Goal: Find contact information: Obtain details needed to contact an individual or organization

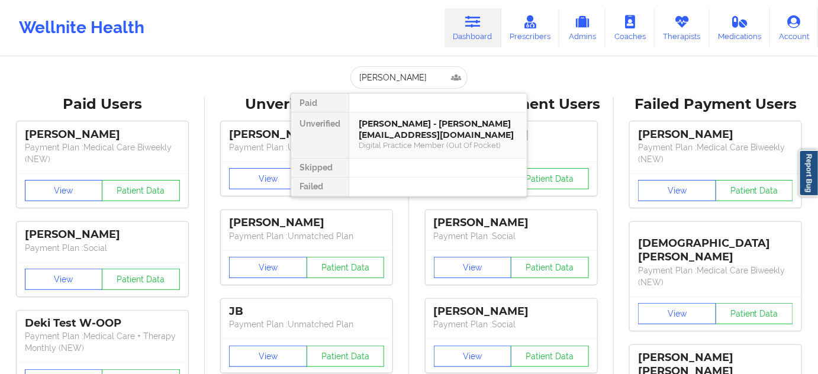
click at [393, 121] on div "[PERSON_NAME] - [PERSON_NAME][EMAIL_ADDRESS][DOMAIN_NAME]" at bounding box center [438, 129] width 159 height 22
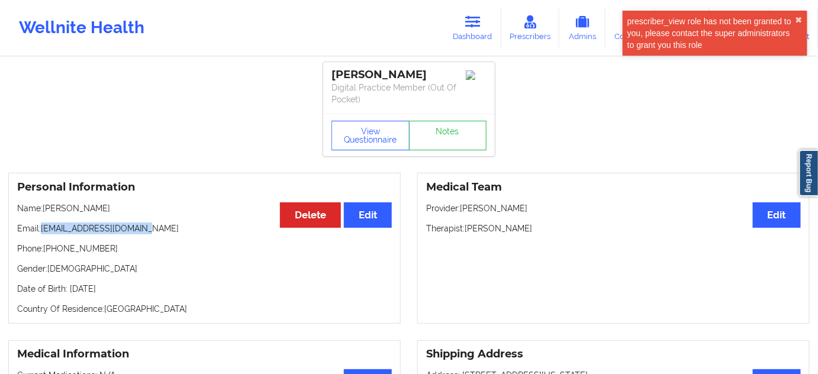
drag, startPoint x: 43, startPoint y: 231, endPoint x: 167, endPoint y: 218, distance: 124.9
click at [164, 218] on div "Personal Information Edit Delete Name: [PERSON_NAME] Email: [PERSON_NAME][EMAIL…" at bounding box center [204, 248] width 393 height 151
copy p "[EMAIL_ADDRESS][DOMAIN_NAME]"
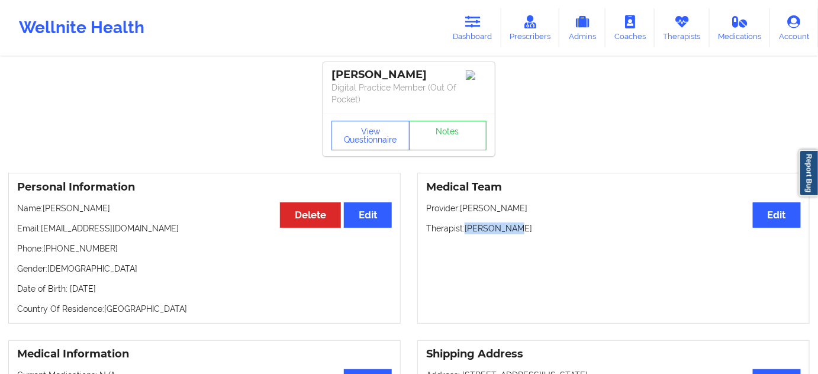
drag, startPoint x: 465, startPoint y: 225, endPoint x: 539, endPoint y: 234, distance: 73.9
click at [539, 234] on div "Medical Team Edit Provider: [PERSON_NAME] Therapist: [PERSON_NAME]" at bounding box center [613, 248] width 393 height 151
copy p "[PERSON_NAME]"
click at [450, 131] on link "Notes" at bounding box center [448, 136] width 78 height 30
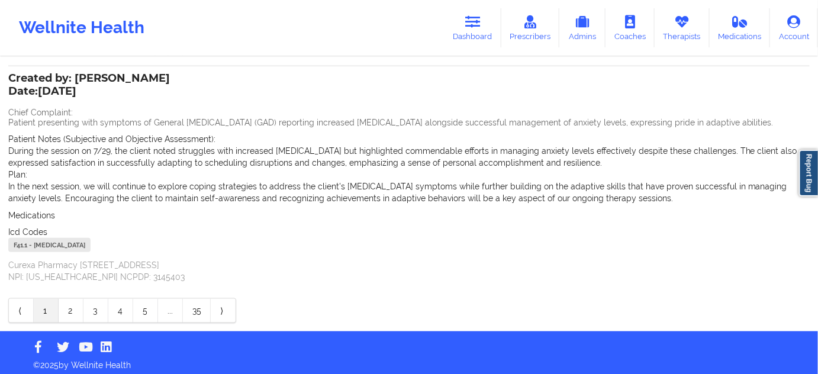
scroll to position [301, 0]
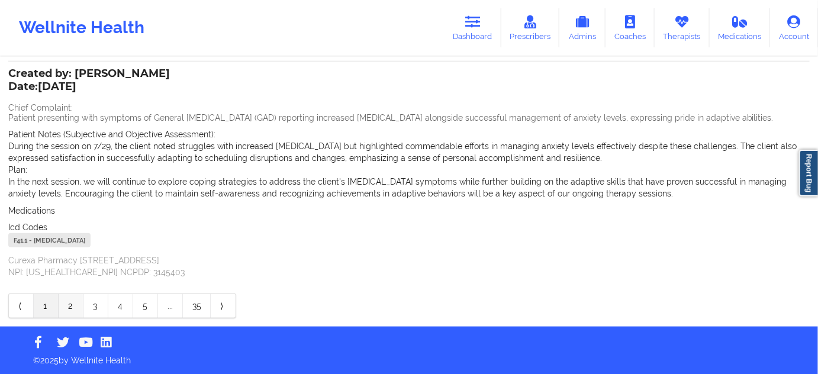
click at [71, 307] on link "2" at bounding box center [71, 306] width 25 height 24
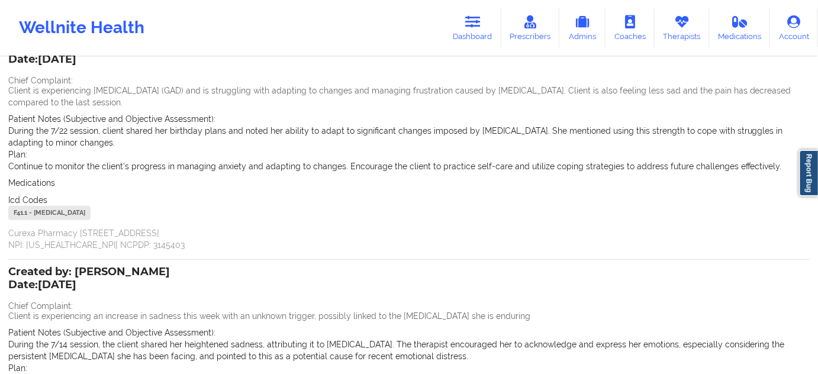
scroll to position [62, 0]
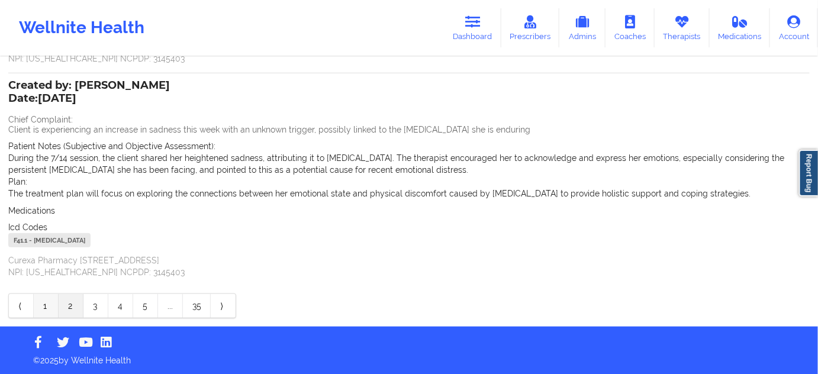
click at [43, 304] on link "1" at bounding box center [46, 306] width 25 height 24
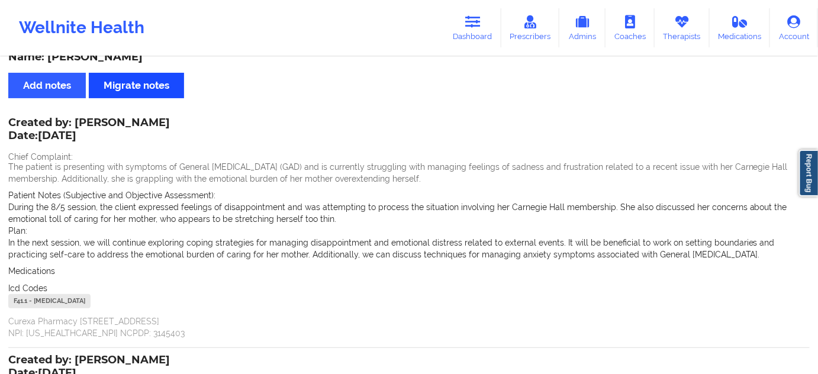
scroll to position [0, 0]
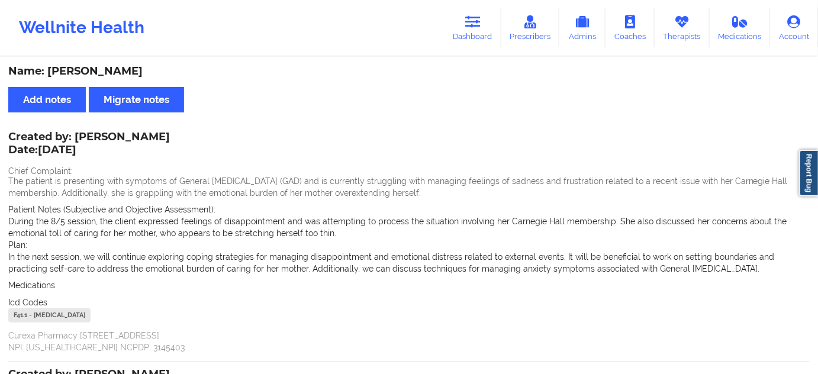
drag, startPoint x: 150, startPoint y: 72, endPoint x: 50, endPoint y: 68, distance: 100.1
click at [50, 68] on div "Name: [PERSON_NAME]" at bounding box center [409, 72] width 802 height 14
copy div "[PERSON_NAME]"
click at [475, 26] on icon at bounding box center [472, 21] width 15 height 13
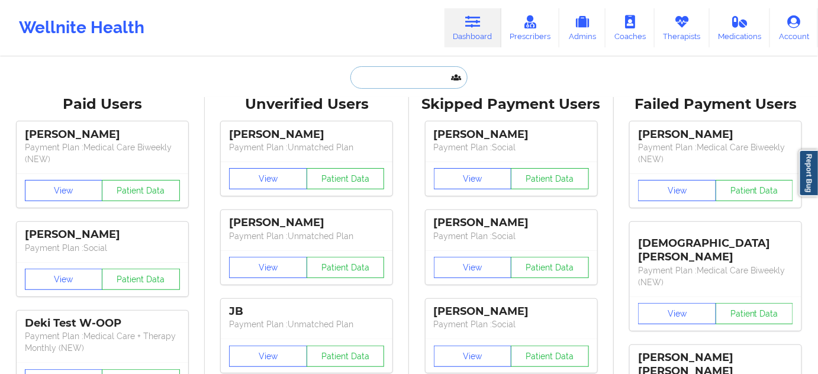
click at [404, 75] on input "text" at bounding box center [408, 77] width 117 height 22
paste input "[EMAIL_ADDRESS][DOMAIN_NAME]"
type input "[EMAIL_ADDRESS][DOMAIN_NAME]"
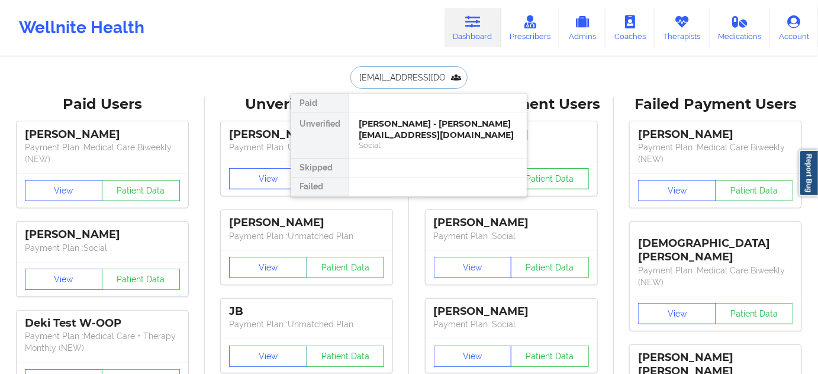
click at [389, 127] on div "[PERSON_NAME] - [PERSON_NAME][EMAIL_ADDRESS][DOMAIN_NAME]" at bounding box center [438, 129] width 159 height 22
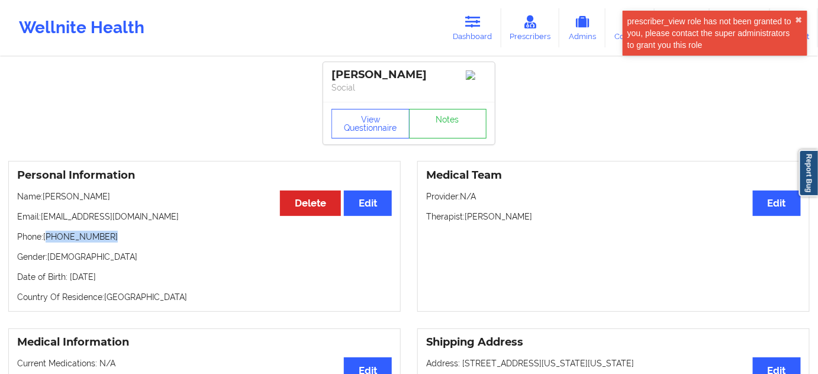
drag, startPoint x: 49, startPoint y: 241, endPoint x: 115, endPoint y: 244, distance: 66.4
click at [115, 243] on p "Phone: [PHONE_NUMBER]" at bounding box center [204, 237] width 375 height 12
copy p "[PHONE_NUMBER]"
click at [468, 31] on link "Dashboard" at bounding box center [473, 27] width 57 height 39
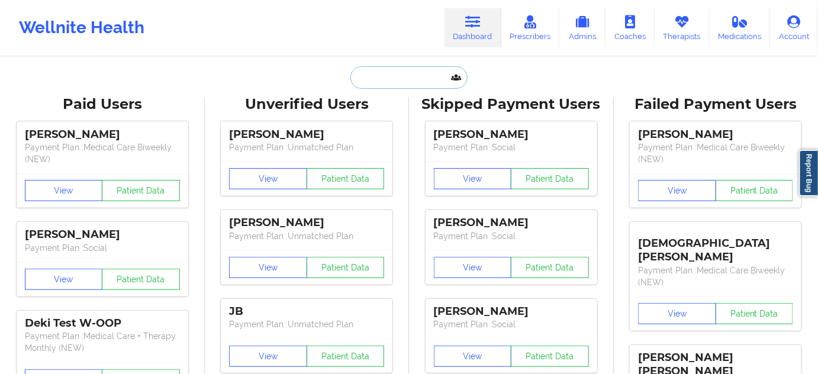
click at [419, 72] on input "text" at bounding box center [408, 77] width 117 height 22
paste input "[PERSON_NAME][EMAIL_ADDRESS][DOMAIN_NAME]"
type input "[PERSON_NAME][EMAIL_ADDRESS][DOMAIN_NAME]"
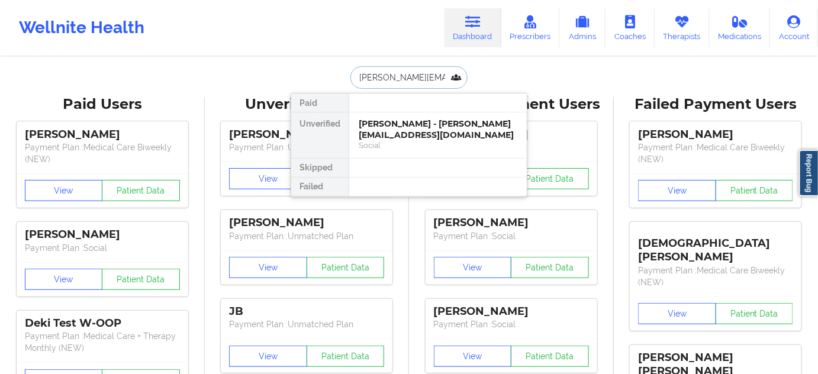
scroll to position [0, 14]
click at [400, 126] on div "[PERSON_NAME] - [PERSON_NAME][EMAIL_ADDRESS][DOMAIN_NAME]" at bounding box center [438, 129] width 159 height 22
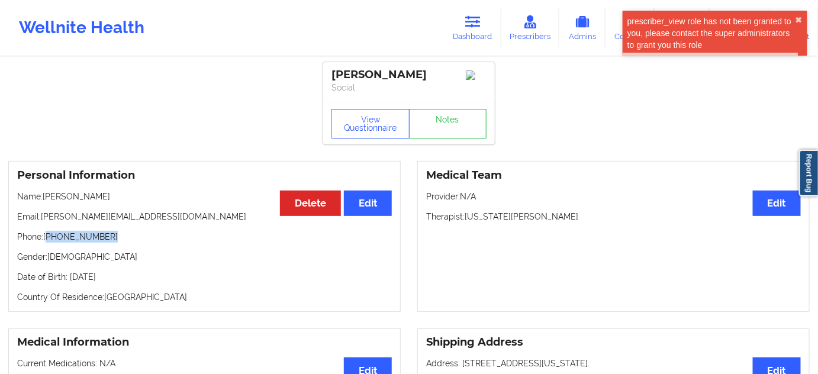
drag, startPoint x: 50, startPoint y: 239, endPoint x: 118, endPoint y: 243, distance: 68.2
click at [115, 240] on p "Phone: [PHONE_NUMBER]" at bounding box center [204, 237] width 375 height 12
copy p "[PHONE_NUMBER]"
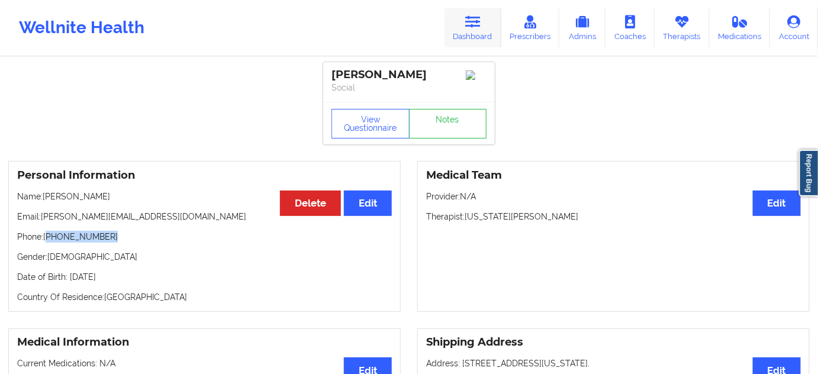
click at [470, 31] on link "Dashboard" at bounding box center [473, 27] width 57 height 39
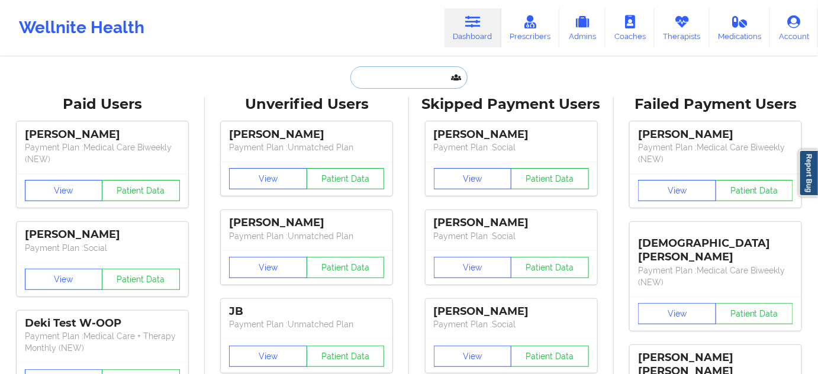
click at [379, 81] on input "text" at bounding box center [408, 77] width 117 height 22
paste input "[EMAIL_ADDRESS][DOMAIN_NAME]"
type input "[EMAIL_ADDRESS][DOMAIN_NAME]"
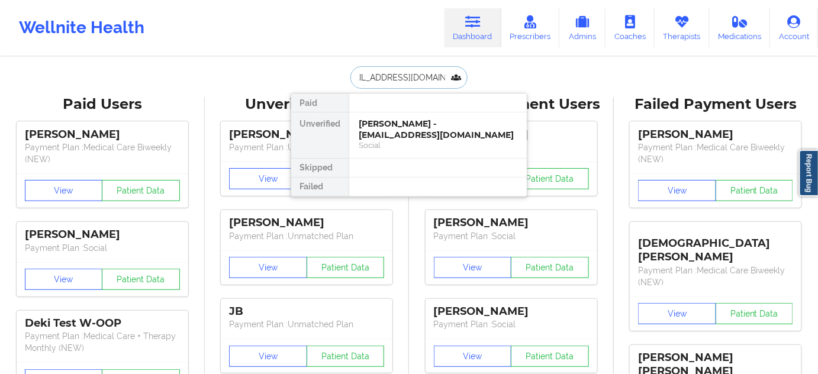
click at [407, 123] on div "[PERSON_NAME] - [EMAIL_ADDRESS][DOMAIN_NAME]" at bounding box center [438, 129] width 159 height 22
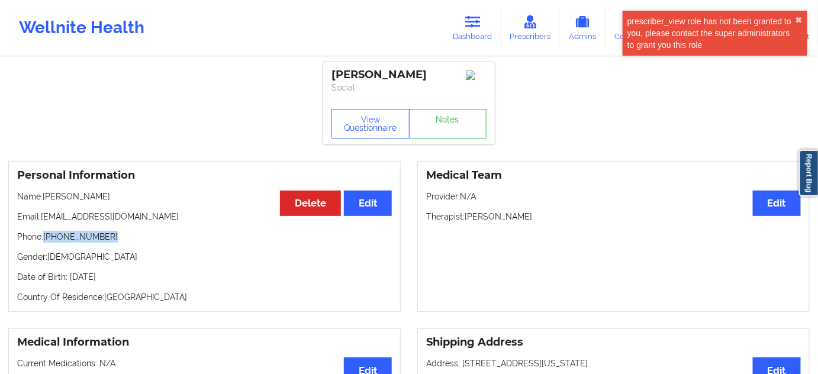
drag, startPoint x: 46, startPoint y: 242, endPoint x: 141, endPoint y: 243, distance: 95.3
click at [139, 243] on p "Phone: [PHONE_NUMBER]" at bounding box center [204, 237] width 375 height 12
copy p "[PHONE_NUMBER]"
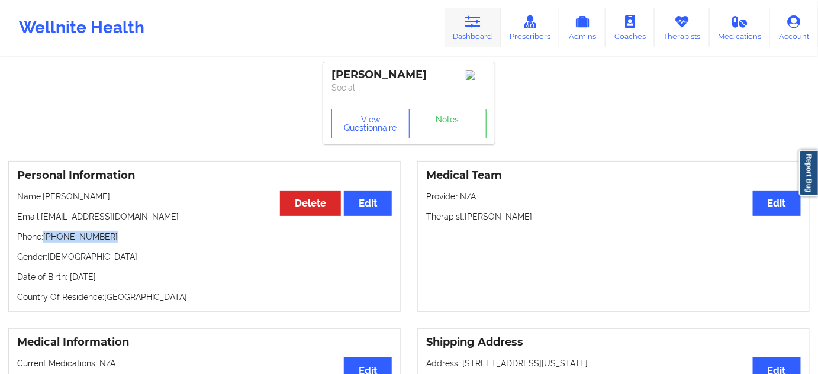
click at [480, 28] on link "Dashboard" at bounding box center [473, 27] width 57 height 39
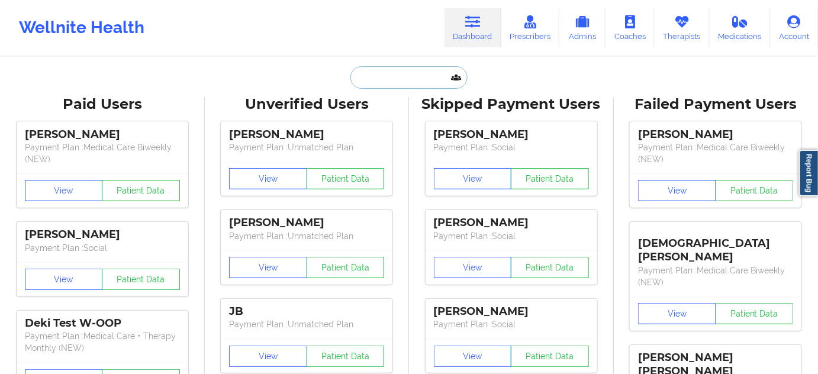
click at [407, 72] on input "text" at bounding box center [408, 77] width 117 height 22
paste input "[EMAIL_ADDRESS][DOMAIN_NAME]"
type input "[EMAIL_ADDRESS][DOMAIN_NAME]"
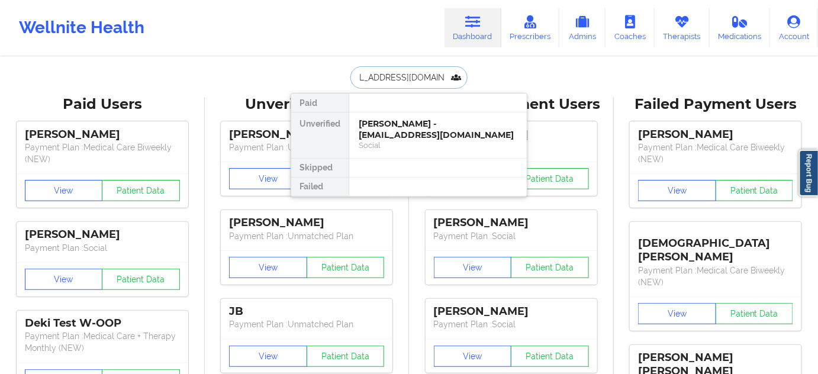
click at [393, 130] on div "[PERSON_NAME] - [EMAIL_ADDRESS][DOMAIN_NAME]" at bounding box center [438, 129] width 159 height 22
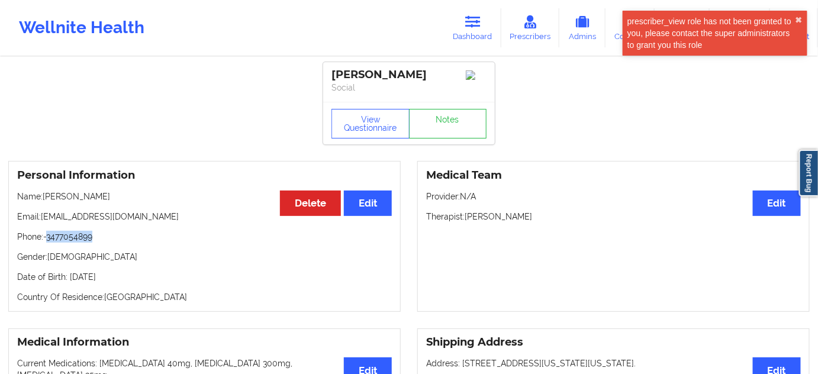
drag, startPoint x: 50, startPoint y: 243, endPoint x: 118, endPoint y: 235, distance: 68.6
click at [118, 235] on p "Phone: -3477054899" at bounding box center [204, 237] width 375 height 12
copy p "3477054899"
click at [493, 23] on link "Dashboard" at bounding box center [473, 27] width 57 height 39
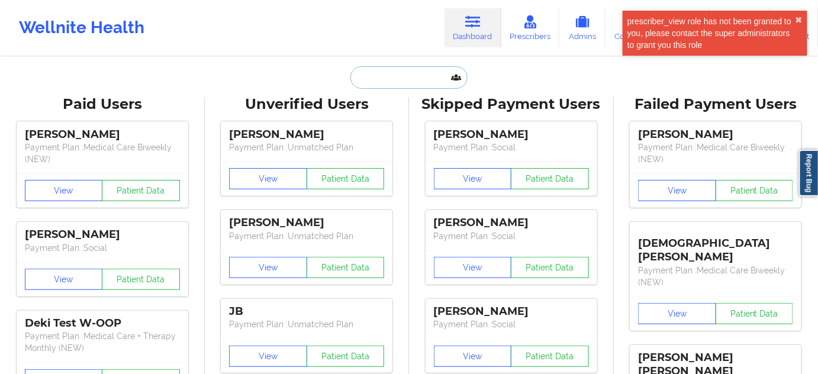
click at [378, 79] on input "text" at bounding box center [408, 77] width 117 height 22
paste input "[EMAIL_ADDRESS][DOMAIN_NAME]"
type input "[EMAIL_ADDRESS][DOMAIN_NAME]"
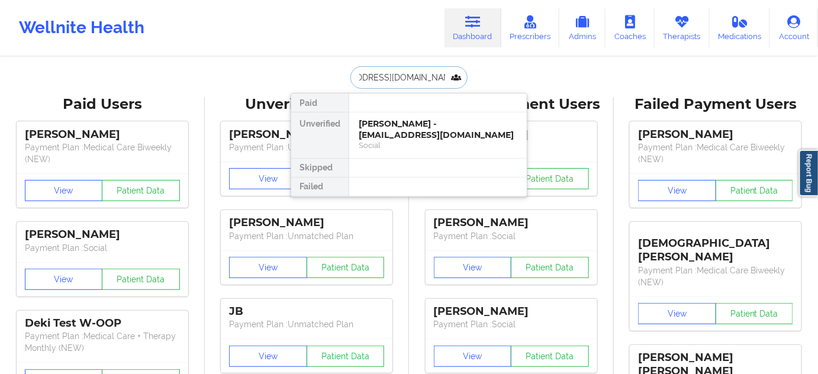
click at [386, 134] on div "[PERSON_NAME] - [EMAIL_ADDRESS][DOMAIN_NAME]" at bounding box center [438, 129] width 159 height 22
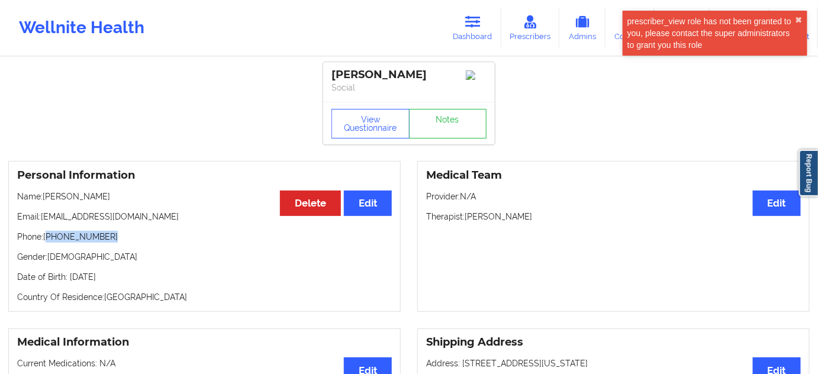
drag, startPoint x: 49, startPoint y: 243, endPoint x: 118, endPoint y: 239, distance: 68.8
click at [117, 239] on p "Phone: [PHONE_NUMBER]" at bounding box center [204, 237] width 375 height 12
copy p "[PHONE_NUMBER]"
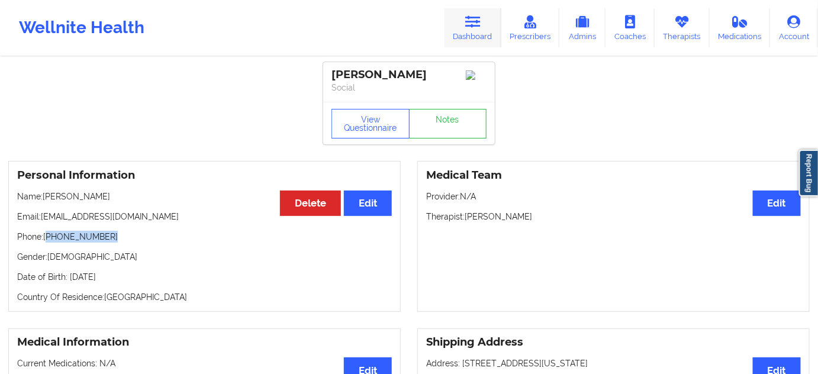
click at [455, 30] on link "Dashboard" at bounding box center [473, 27] width 57 height 39
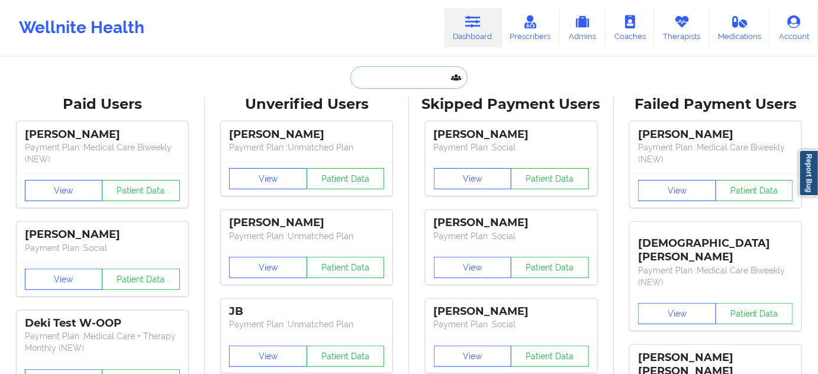
click at [383, 83] on input "text" at bounding box center [408, 77] width 117 height 22
paste input "[EMAIL_ADDRESS][DOMAIN_NAME]"
type input "[EMAIL_ADDRESS][DOMAIN_NAME]"
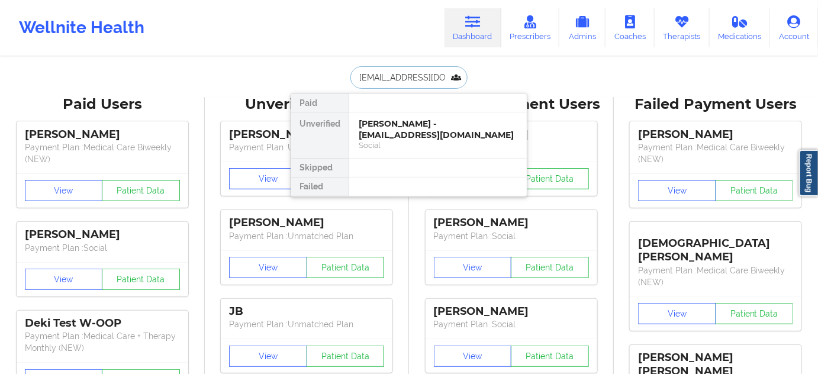
click at [394, 125] on div "[PERSON_NAME] - [EMAIL_ADDRESS][DOMAIN_NAME]" at bounding box center [438, 129] width 159 height 22
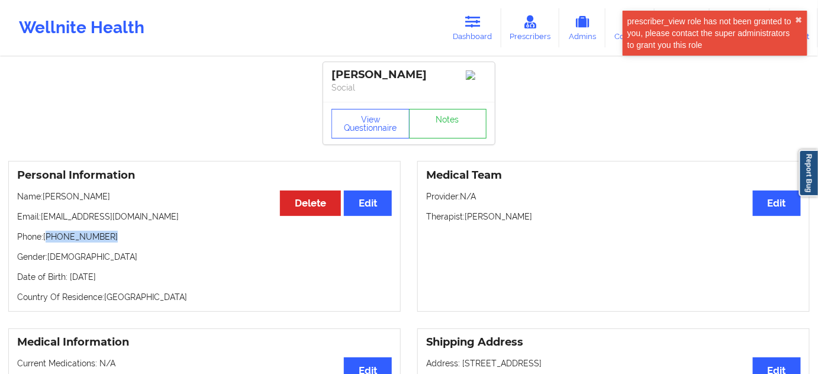
drag, startPoint x: 47, startPoint y: 240, endPoint x: 145, endPoint y: 235, distance: 97.8
click at [129, 235] on p "Phone: [PHONE_NUMBER]" at bounding box center [204, 237] width 375 height 12
copy p "[PHONE_NUMBER]"
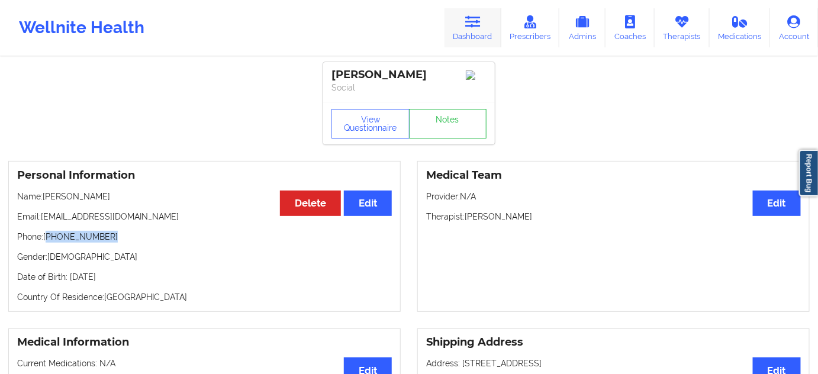
click at [480, 25] on icon at bounding box center [472, 21] width 15 height 13
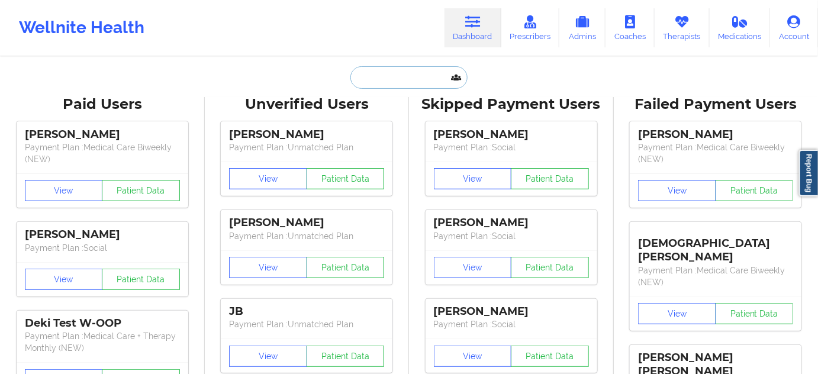
click at [382, 82] on input "text" at bounding box center [408, 77] width 117 height 22
paste input "[EMAIL_ADDRESS][DOMAIN_NAME]"
type input "[EMAIL_ADDRESS][DOMAIN_NAME]"
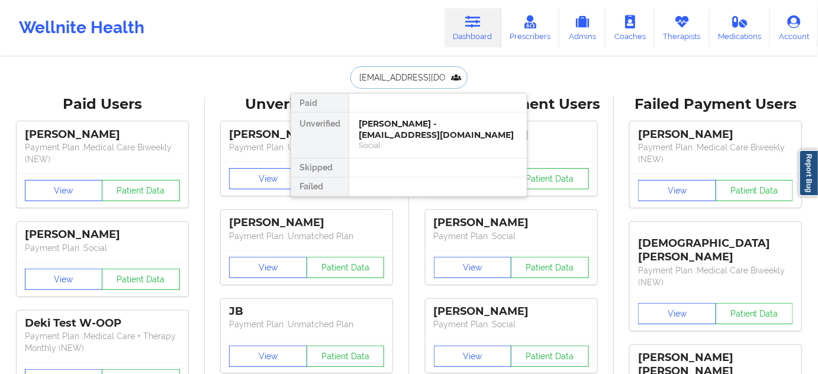
scroll to position [0, 13]
click at [388, 135] on div "[PERSON_NAME] - [EMAIL_ADDRESS][DOMAIN_NAME]" at bounding box center [438, 129] width 159 height 22
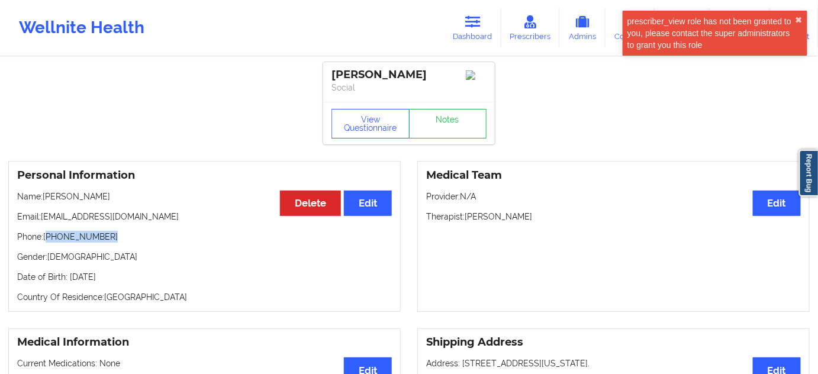
drag, startPoint x: 47, startPoint y: 239, endPoint x: 143, endPoint y: 238, distance: 95.9
click at [140, 238] on p "Phone: [PHONE_NUMBER]" at bounding box center [204, 237] width 375 height 12
copy p "[PHONE_NUMBER]"
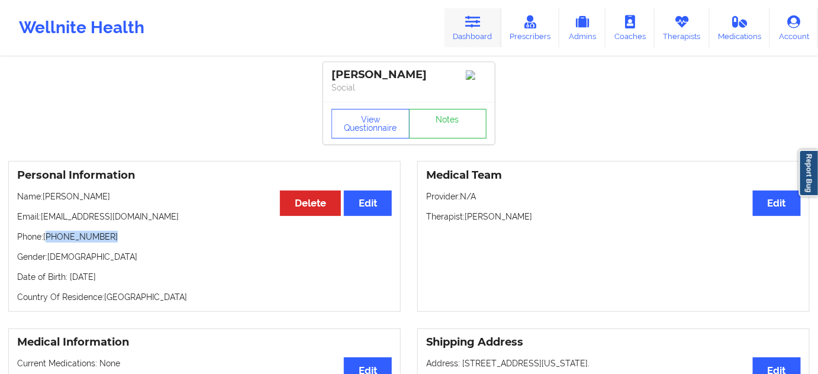
click at [488, 22] on link "Dashboard" at bounding box center [473, 27] width 57 height 39
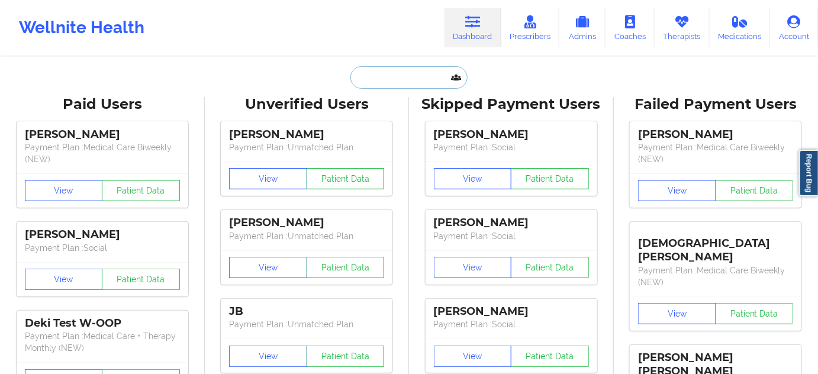
drag, startPoint x: 385, startPoint y: 72, endPoint x: 385, endPoint y: 91, distance: 18.9
click at [385, 72] on input "text" at bounding box center [408, 77] width 117 height 22
paste input "[EMAIL_ADDRESS][DOMAIN_NAME]"
type input "[EMAIL_ADDRESS][DOMAIN_NAME]"
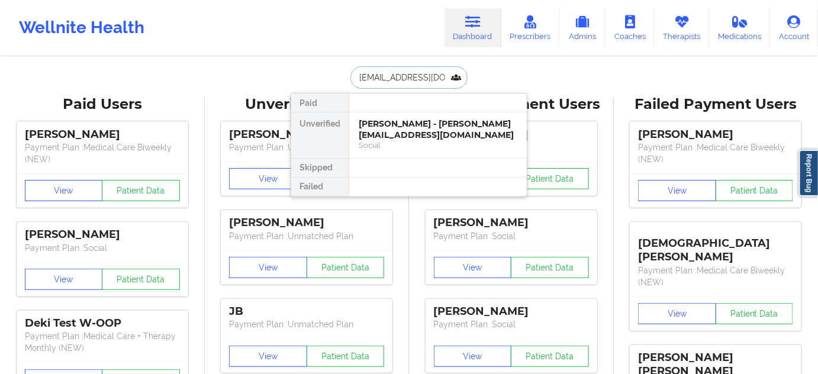
click at [382, 127] on div "[PERSON_NAME] - [PERSON_NAME][EMAIL_ADDRESS][DOMAIN_NAME]" at bounding box center [438, 129] width 159 height 22
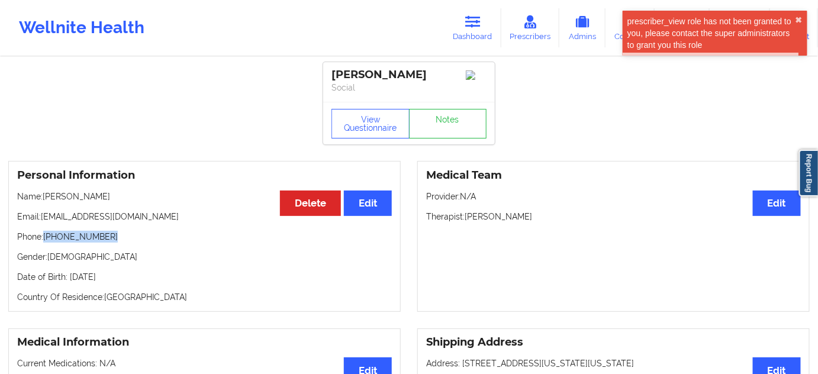
drag, startPoint x: 44, startPoint y: 237, endPoint x: 144, endPoint y: 240, distance: 100.1
click at [141, 239] on p "Phone: [PHONE_NUMBER]" at bounding box center [204, 237] width 375 height 12
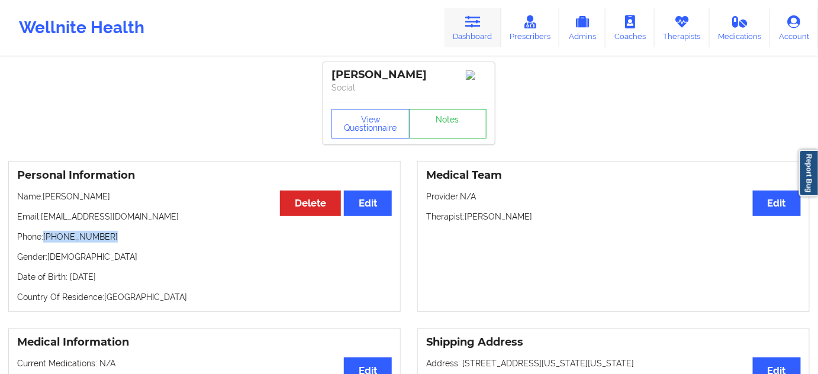
click at [482, 31] on link "Dashboard" at bounding box center [473, 27] width 57 height 39
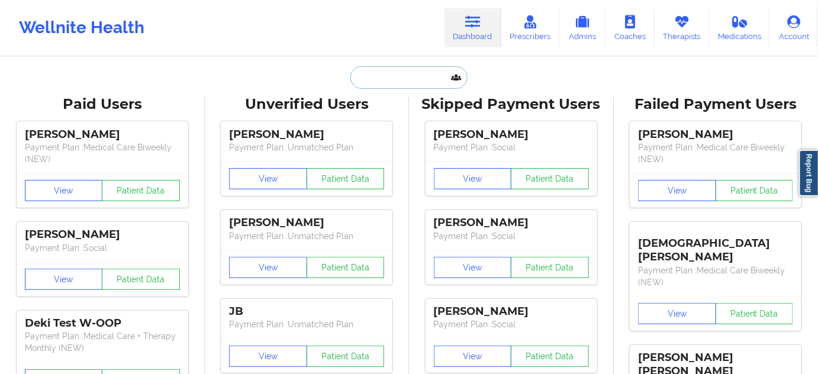
click at [403, 81] on input "text" at bounding box center [408, 77] width 117 height 22
paste input "[EMAIL_ADDRESS][DOMAIN_NAME]"
type input "[EMAIL_ADDRESS][DOMAIN_NAME]"
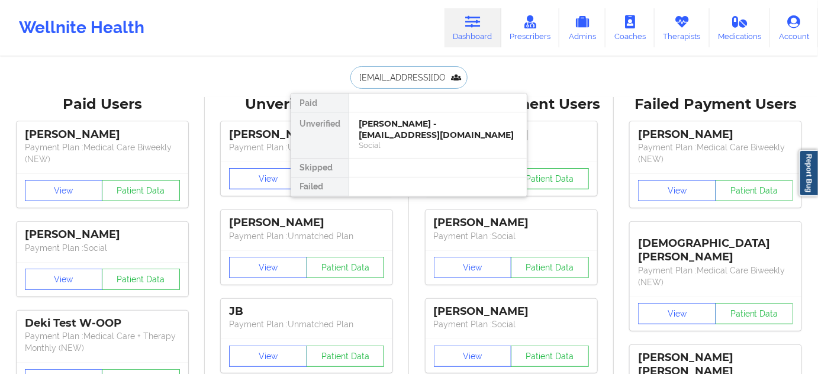
click at [403, 124] on div "[PERSON_NAME] - [EMAIL_ADDRESS][DOMAIN_NAME]" at bounding box center [438, 129] width 159 height 22
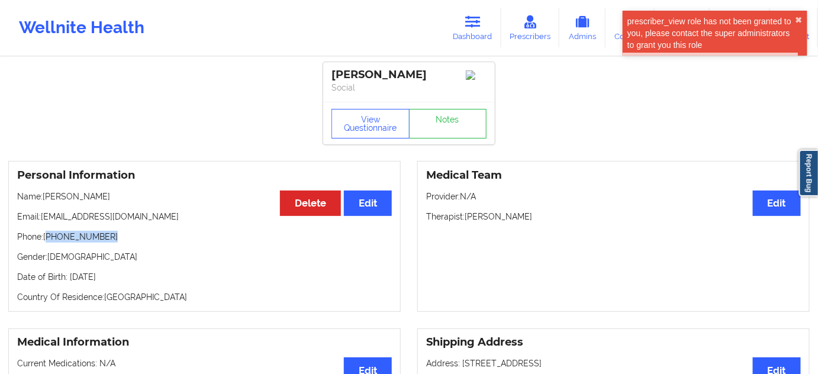
drag, startPoint x: 47, startPoint y: 239, endPoint x: 156, endPoint y: 231, distance: 108.7
click at [155, 230] on div "Personal Information Edit Delete Name: [PERSON_NAME] Email: [EMAIL_ADDRESS][DOM…" at bounding box center [204, 236] width 393 height 151
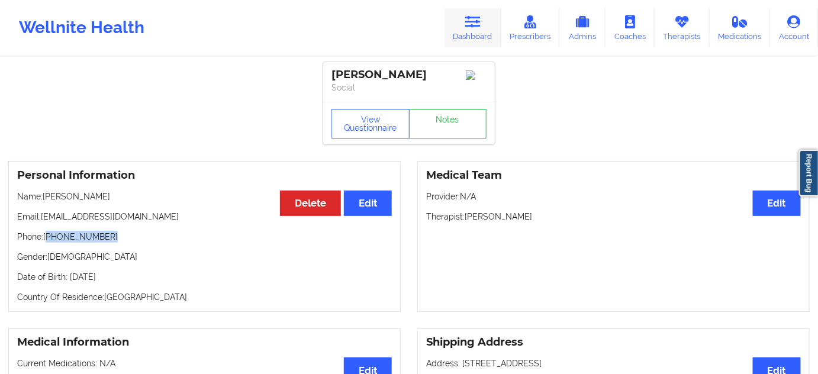
click at [469, 37] on link "Dashboard" at bounding box center [473, 27] width 57 height 39
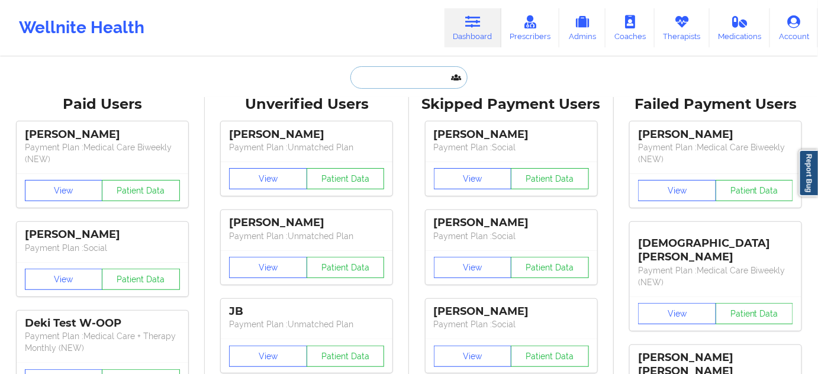
click at [408, 72] on input "text" at bounding box center [408, 77] width 117 height 22
paste input "[EMAIL_ADDRESS][DOMAIN_NAME]"
type input "[EMAIL_ADDRESS][DOMAIN_NAME]"
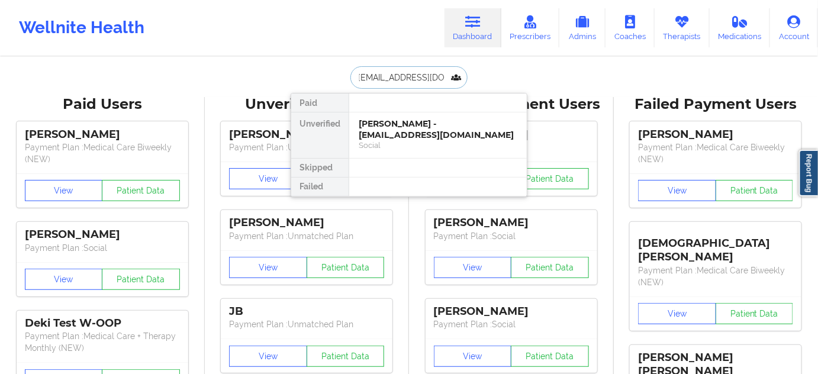
click at [393, 131] on div "[PERSON_NAME] - [EMAIL_ADDRESS][DOMAIN_NAME]" at bounding box center [438, 129] width 159 height 22
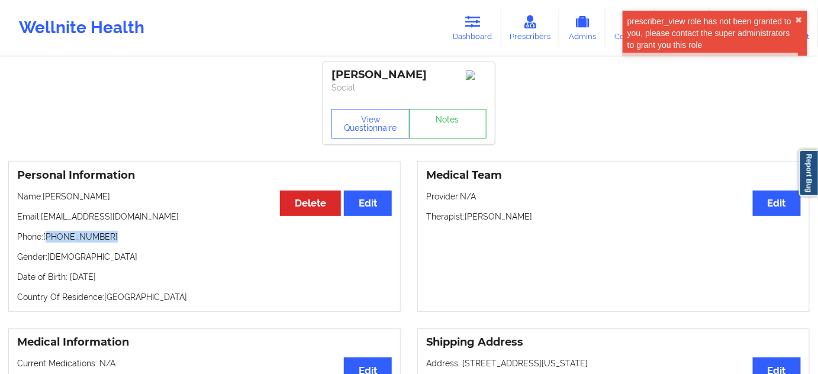
drag, startPoint x: 50, startPoint y: 239, endPoint x: 140, endPoint y: 246, distance: 90.3
click at [137, 243] on p "Phone: [PHONE_NUMBER]" at bounding box center [204, 237] width 375 height 12
click at [488, 23] on link "Dashboard" at bounding box center [473, 27] width 57 height 39
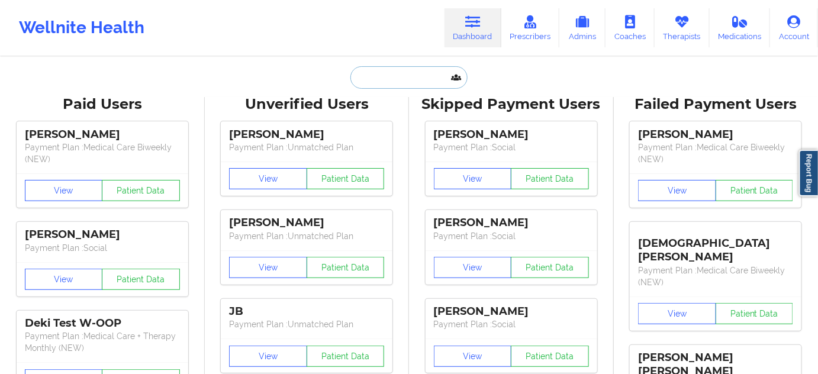
click at [398, 87] on input "text" at bounding box center [408, 77] width 117 height 22
paste input "[EMAIL_ADDRESS][DOMAIN_NAME]"
type input "[EMAIL_ADDRESS][DOMAIN_NAME]"
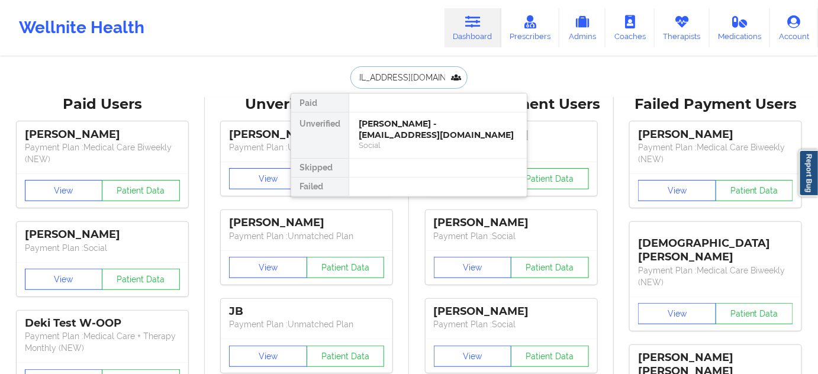
click at [402, 138] on div "[PERSON_NAME] - [EMAIL_ADDRESS][DOMAIN_NAME]" at bounding box center [438, 129] width 159 height 22
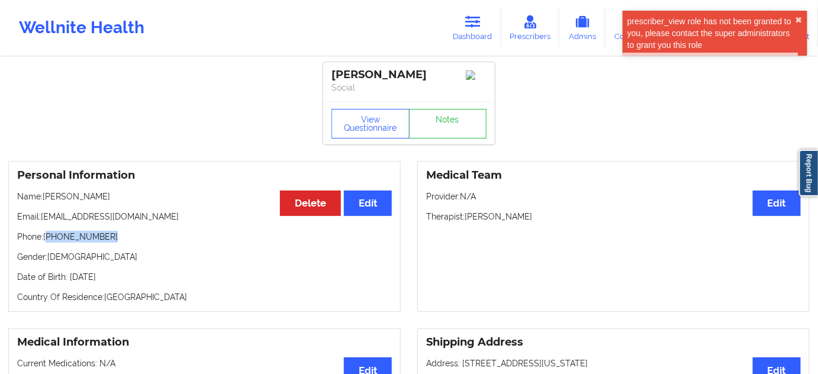
drag, startPoint x: 47, startPoint y: 241, endPoint x: 134, endPoint y: 236, distance: 86.6
click at [128, 236] on p "Phone: [PHONE_NUMBER]" at bounding box center [204, 237] width 375 height 12
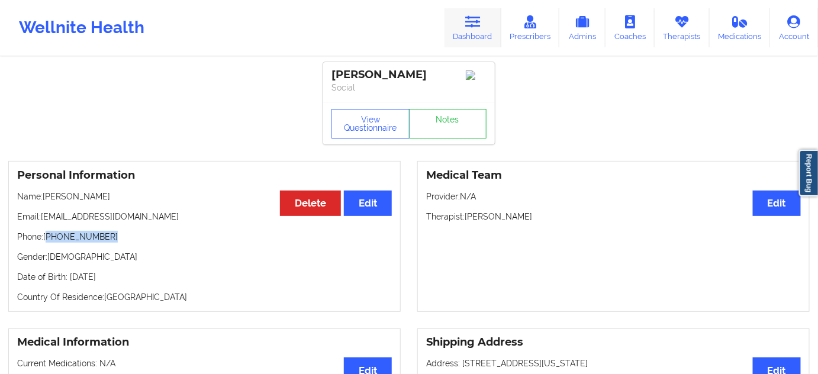
click at [478, 25] on icon at bounding box center [472, 21] width 15 height 13
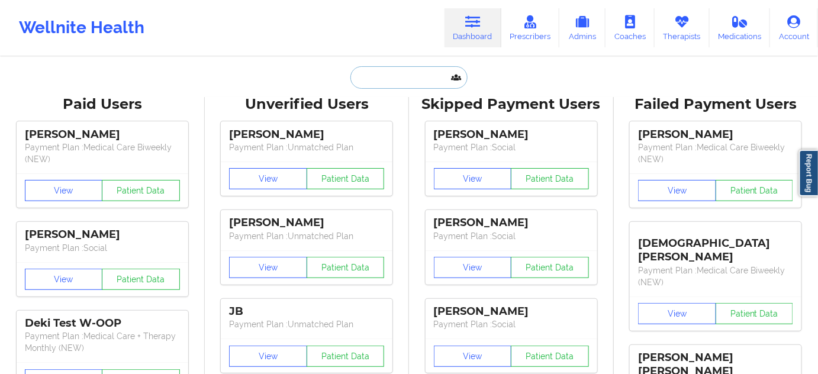
click at [406, 85] on input "text" at bounding box center [408, 77] width 117 height 22
paste input "[EMAIL_ADDRESS][DOMAIN_NAME]"
type input "[EMAIL_ADDRESS][DOMAIN_NAME]"
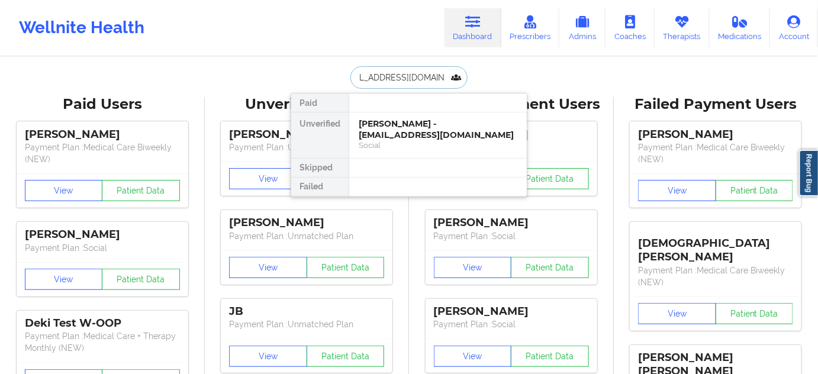
click at [403, 134] on div "[PERSON_NAME] - [EMAIL_ADDRESS][DOMAIN_NAME]" at bounding box center [438, 129] width 159 height 22
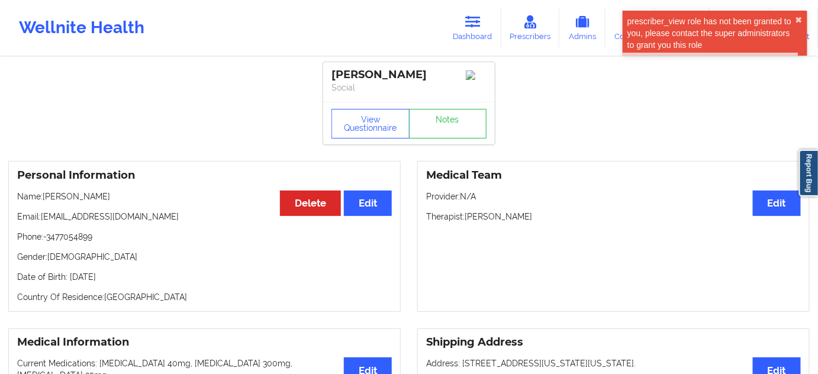
click at [56, 243] on p "Phone: -3477054899" at bounding box center [204, 237] width 375 height 12
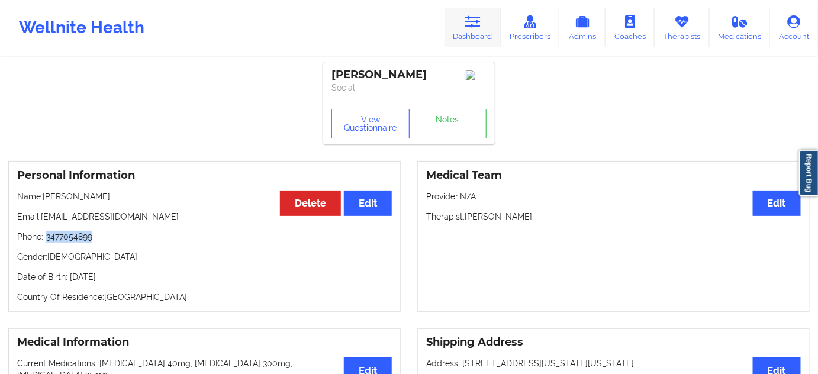
click at [477, 33] on link "Dashboard" at bounding box center [473, 27] width 57 height 39
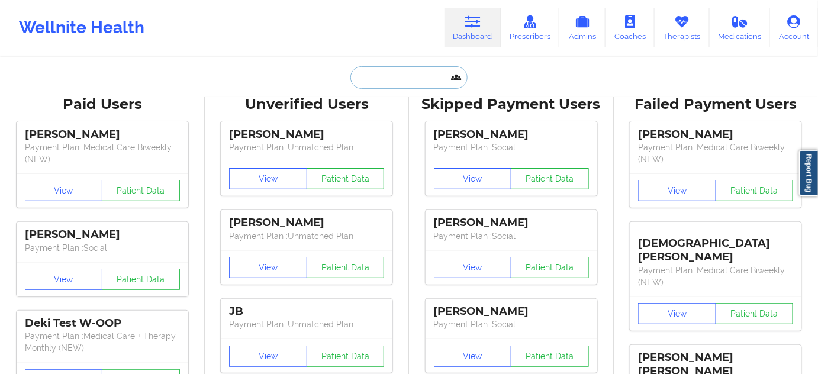
click at [385, 72] on input "text" at bounding box center [408, 77] width 117 height 22
paste input "[EMAIL_ADDRESS][DOMAIN_NAME]"
type input "[EMAIL_ADDRESS][DOMAIN_NAME]"
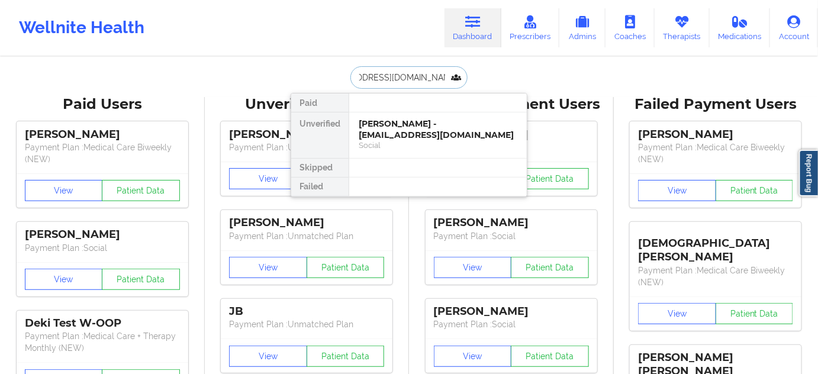
click at [394, 130] on div "[PERSON_NAME] - [EMAIL_ADDRESS][DOMAIN_NAME]" at bounding box center [438, 129] width 159 height 22
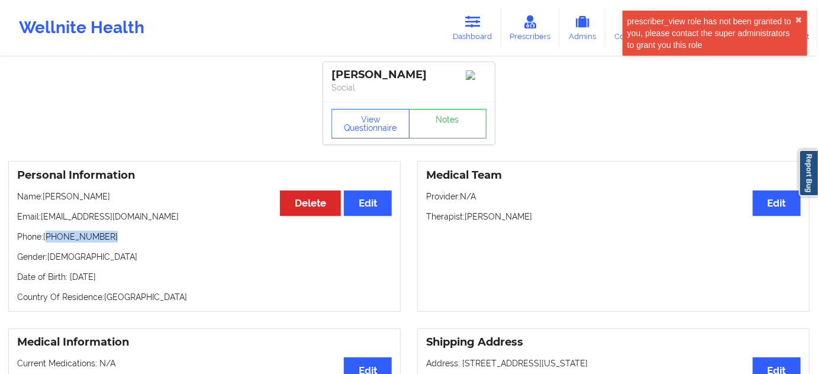
drag, startPoint x: 49, startPoint y: 239, endPoint x: 143, endPoint y: 240, distance: 94.1
click at [136, 239] on p "Phone: [PHONE_NUMBER]" at bounding box center [204, 237] width 375 height 12
